Goal: Task Accomplishment & Management: Use online tool/utility

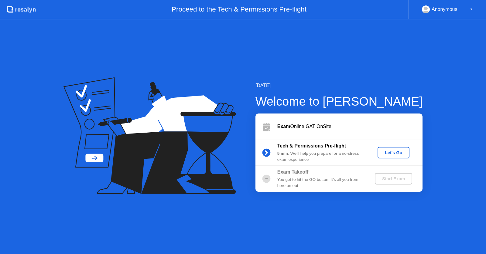
click at [400, 154] on div "Let's Go" at bounding box center [393, 152] width 27 height 5
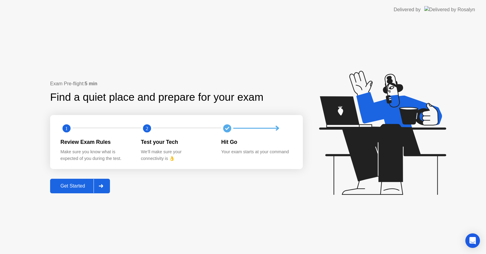
click at [102, 184] on div at bounding box center [101, 186] width 15 height 14
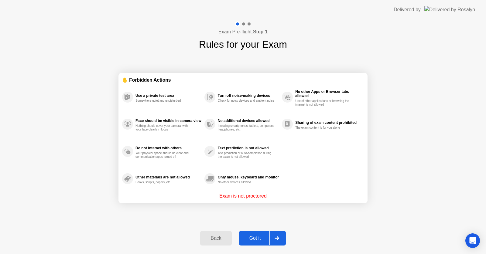
click at [281, 239] on div at bounding box center [277, 239] width 15 height 14
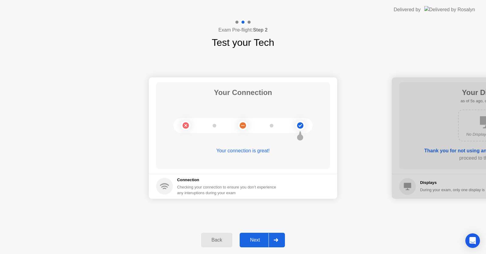
click at [281, 239] on div at bounding box center [276, 240] width 15 height 14
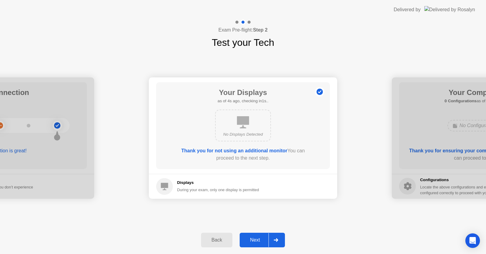
click at [281, 239] on div at bounding box center [276, 240] width 15 height 14
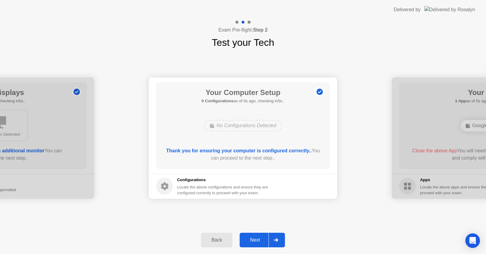
click at [281, 239] on div at bounding box center [276, 240] width 15 height 14
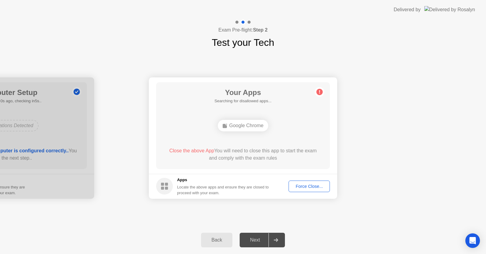
click at [281, 239] on div at bounding box center [276, 240] width 15 height 14
click at [306, 184] on div "Force Close..." at bounding box center [309, 186] width 37 height 5
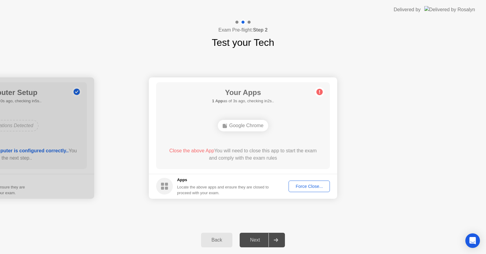
click at [254, 242] on div "Next" at bounding box center [255, 240] width 27 height 5
drag, startPoint x: 283, startPoint y: 239, endPoint x: 313, endPoint y: 185, distance: 61.9
click at [313, 185] on div "Exam Pre-flight: Step 2 Test your Tech Your Connection Your connection is great…" at bounding box center [243, 136] width 486 height 235
click at [313, 185] on div "Force Close..." at bounding box center [309, 186] width 37 height 5
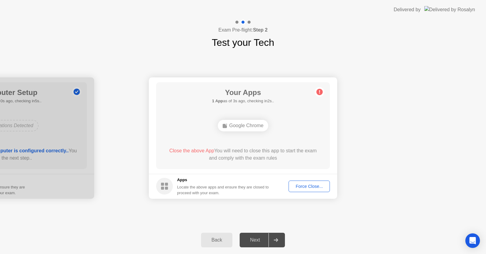
click at [276, 240] on icon at bounding box center [276, 241] width 5 height 4
click at [257, 243] on div "Next" at bounding box center [255, 240] width 27 height 5
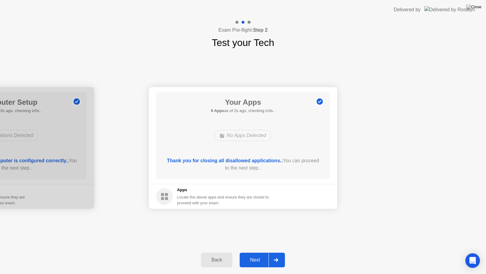
click at [252, 254] on div "Next" at bounding box center [255, 259] width 27 height 5
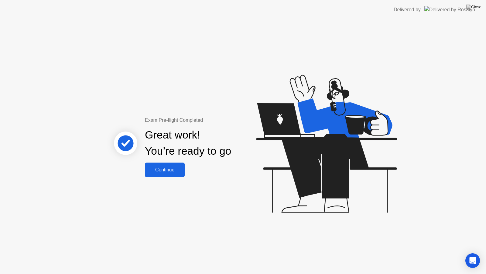
click at [168, 169] on div "Continue" at bounding box center [165, 169] width 36 height 5
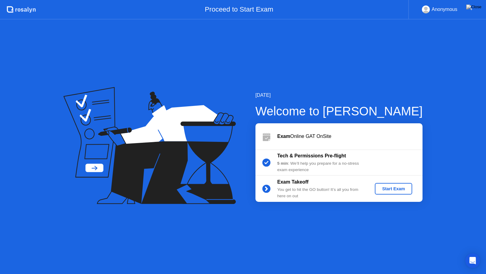
click at [395, 189] on div "Start Exam" at bounding box center [394, 188] width 33 height 5
